Goal: Transaction & Acquisition: Purchase product/service

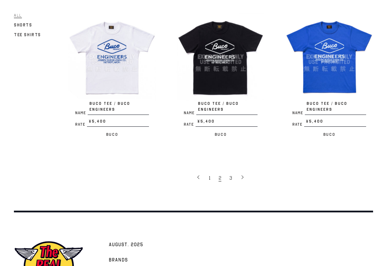
scroll to position [1083, 0]
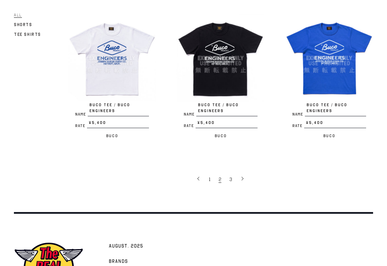
click at [223, 172] on link "2" at bounding box center [220, 179] width 10 height 14
click at [233, 172] on link "3" at bounding box center [231, 179] width 11 height 14
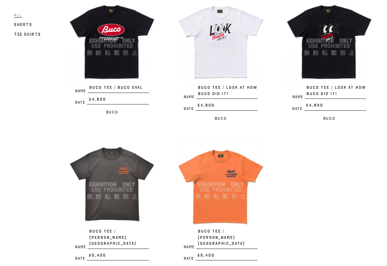
scroll to position [334, 0]
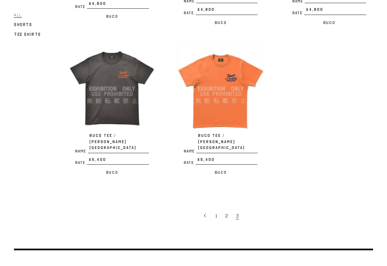
click at [217, 213] on span "1" at bounding box center [216, 216] width 2 height 7
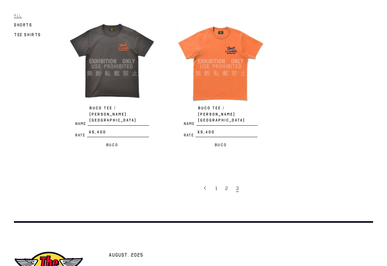
scroll to position [361, 0]
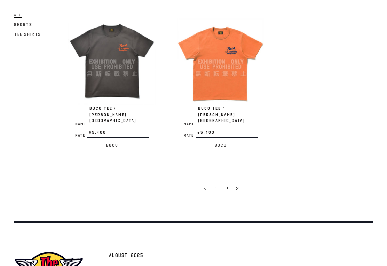
click at [225, 186] on span "2" at bounding box center [226, 189] width 3 height 7
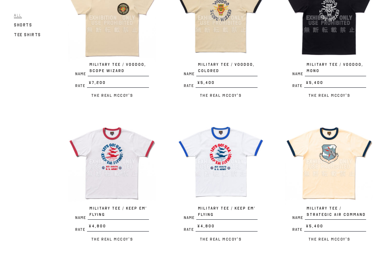
scroll to position [123, 0]
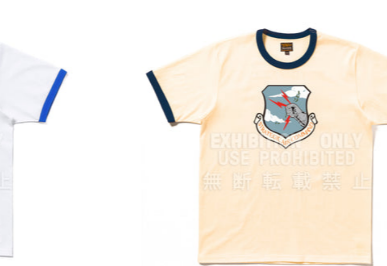
click at [285, 112] on img at bounding box center [329, 156] width 88 height 88
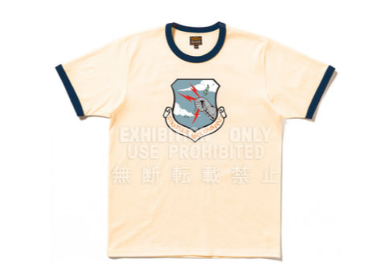
scroll to position [55, 0]
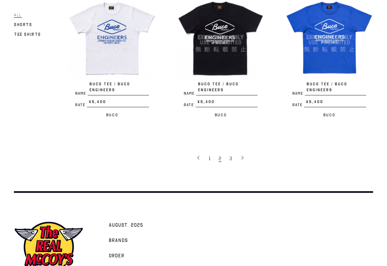
scroll to position [1105, 0]
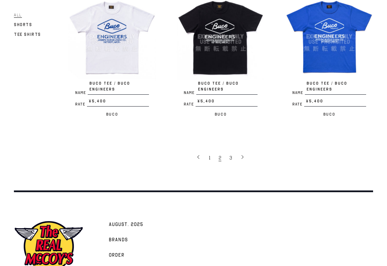
click at [209, 155] on span "1" at bounding box center [210, 158] width 2 height 7
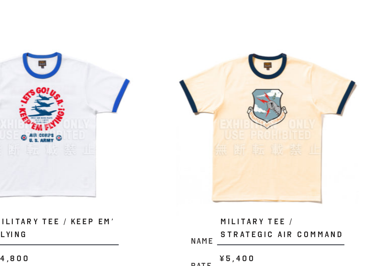
scroll to position [199, 0]
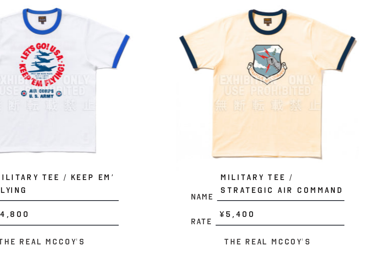
click at [285, 51] on img at bounding box center [329, 81] width 88 height 88
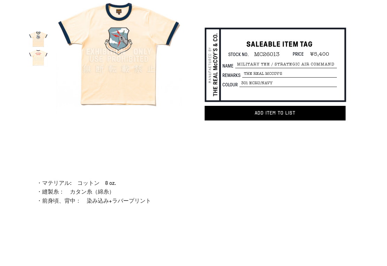
scroll to position [174, 0]
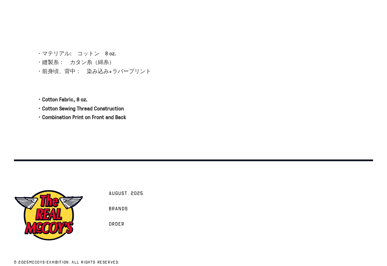
click at [118, 221] on span "Order" at bounding box center [117, 224] width 16 height 7
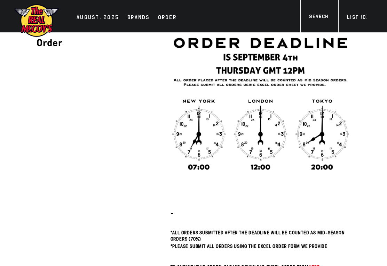
click at [104, 29] on div "AUGUST. 2025 Brands Order More" at bounding box center [193, 16] width 387 height 32
click at [96, 28] on div "AUGUST. 2025 Brands Order More" at bounding box center [193, 16] width 387 height 32
click at [99, 20] on div "AUGUST. 2025" at bounding box center [98, 18] width 42 height 10
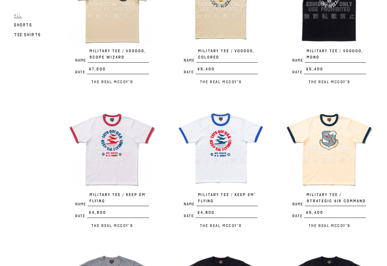
scroll to position [120, 0]
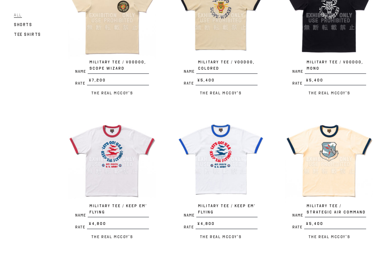
click at [338, 164] on img at bounding box center [329, 160] width 88 height 88
